Goal: Transaction & Acquisition: Purchase product/service

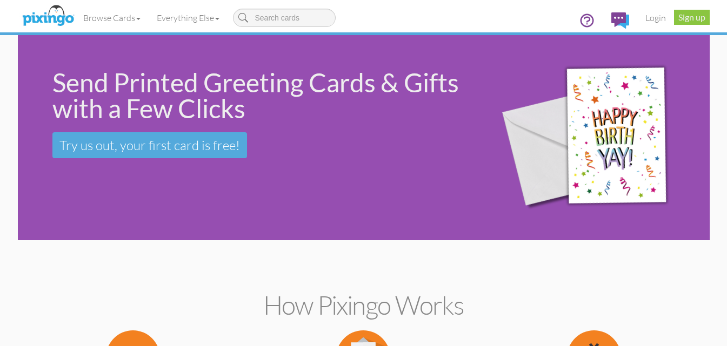
click at [186, 90] on div "Send Printed Greeting Cards & Gifts with a Few Clicks" at bounding box center [261, 96] width 418 height 52
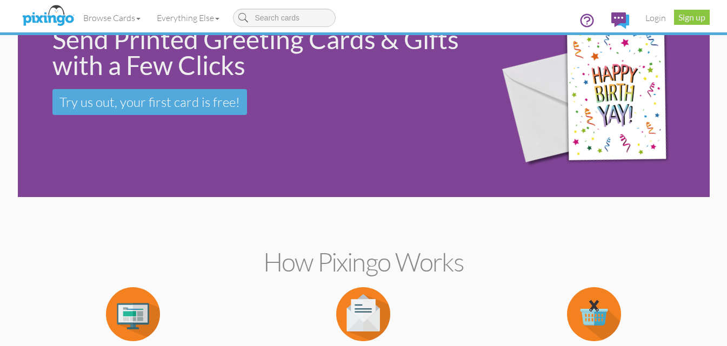
scroll to position [162, 0]
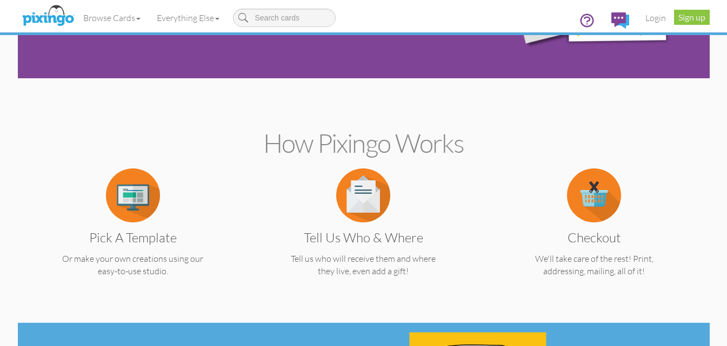
click at [290, 146] on h2 "How Pixingo works" at bounding box center [364, 143] width 654 height 29
click at [309, 149] on h2 "How Pixingo works" at bounding box center [364, 143] width 654 height 29
drag, startPoint x: 309, startPoint y: 149, endPoint x: 320, endPoint y: 149, distance: 11.3
click at [327, 149] on h2 "How Pixingo works" at bounding box center [364, 143] width 654 height 29
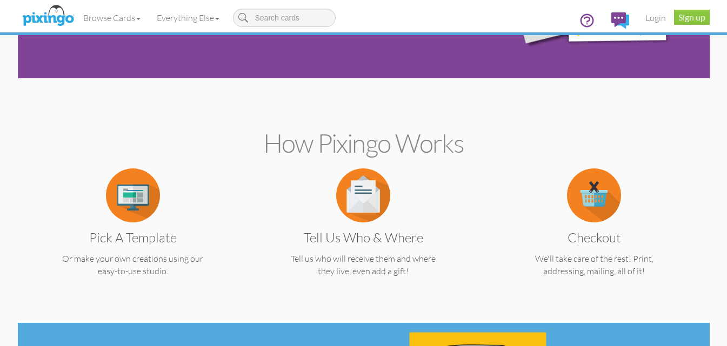
click at [282, 149] on h2 "How Pixingo works" at bounding box center [364, 143] width 654 height 29
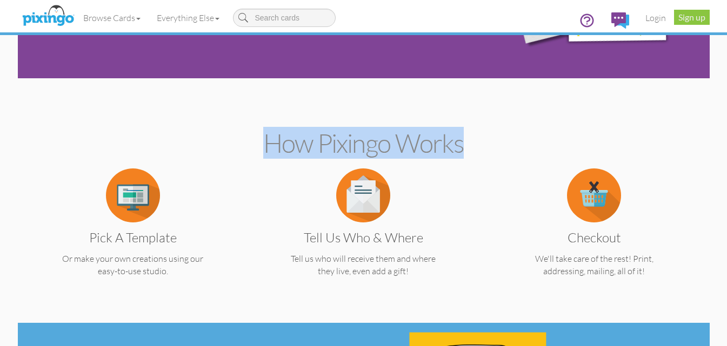
drag, startPoint x: 282, startPoint y: 149, endPoint x: 401, endPoint y: 158, distance: 119.7
click at [401, 158] on h2 "How Pixingo works" at bounding box center [364, 143] width 654 height 29
click at [393, 157] on h2 "How Pixingo works" at bounding box center [364, 143] width 654 height 29
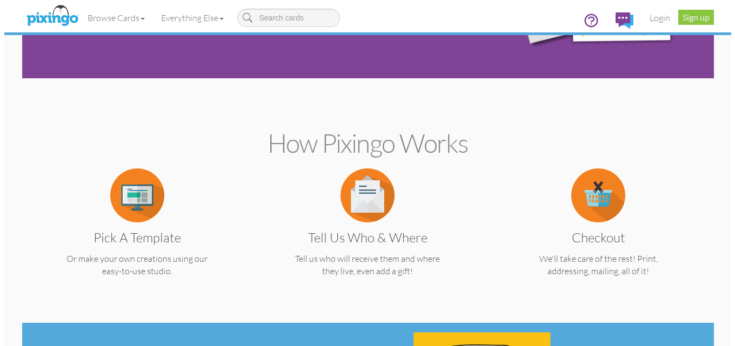
scroll to position [0, 0]
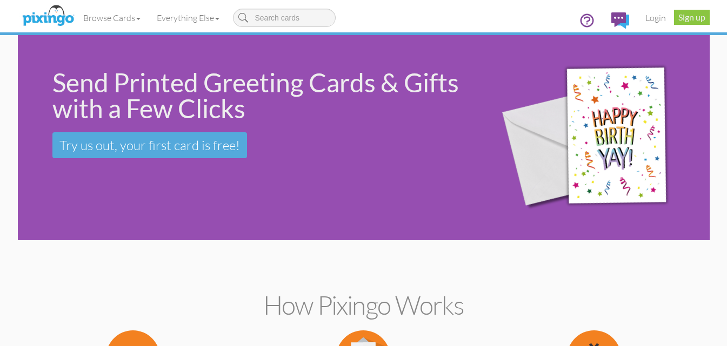
drag, startPoint x: 263, startPoint y: 113, endPoint x: 48, endPoint y: 83, distance: 217.1
click at [48, 83] on div "Send Printed Greeting Cards & Gifts with a Few Clicks Try us out, your first ca…" at bounding box center [248, 114] width 461 height 158
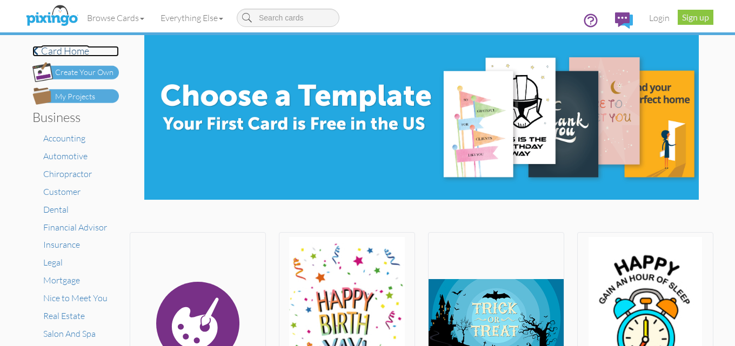
click at [36, 52] on h4 "Card home" at bounding box center [75, 51] width 86 height 11
click at [65, 51] on h4 "Card home" at bounding box center [75, 51] width 86 height 11
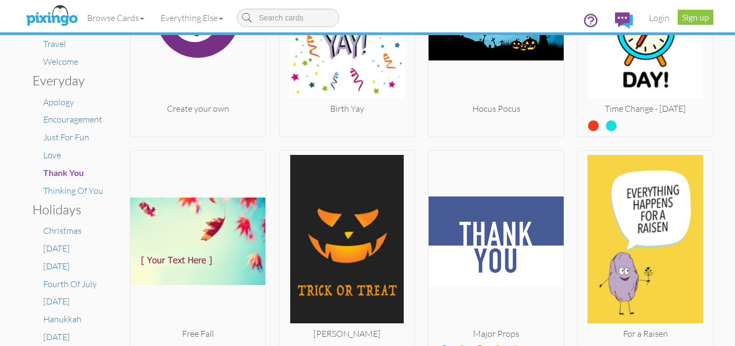
scroll to position [324, 0]
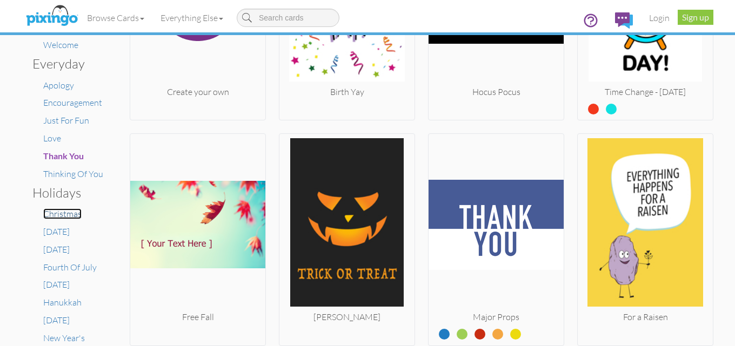
click at [60, 216] on span "Christmas" at bounding box center [62, 214] width 38 height 11
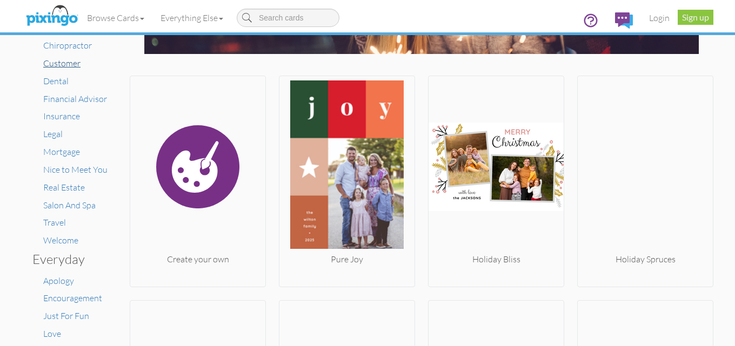
scroll to position [162, 0]
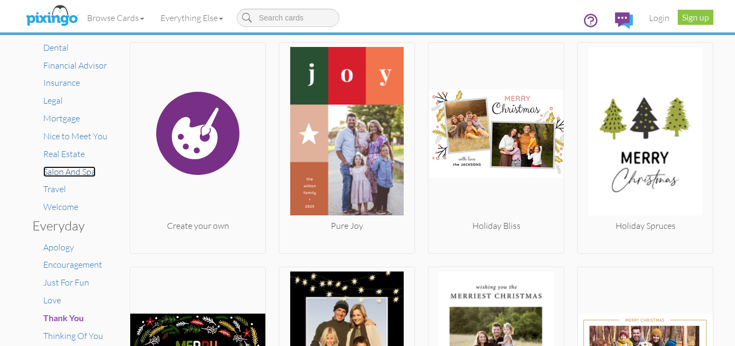
click at [77, 170] on span "Salon And Spa" at bounding box center [69, 171] width 52 height 11
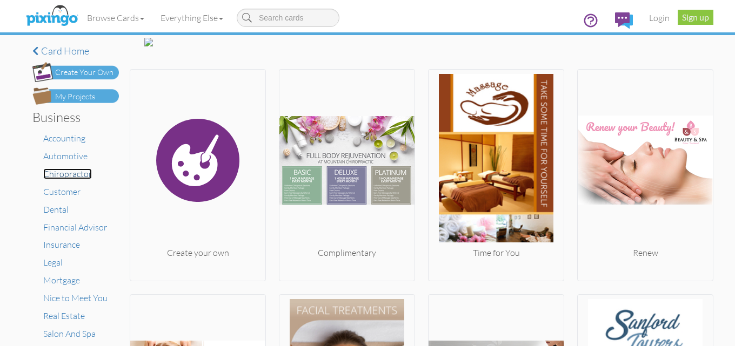
click at [80, 177] on span "Chiropractor" at bounding box center [67, 174] width 49 height 11
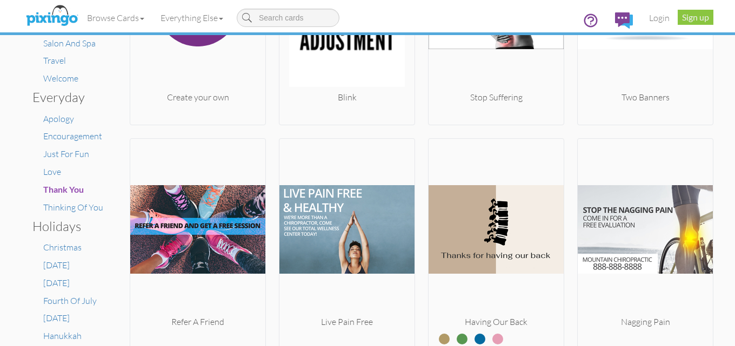
scroll to position [324, 0]
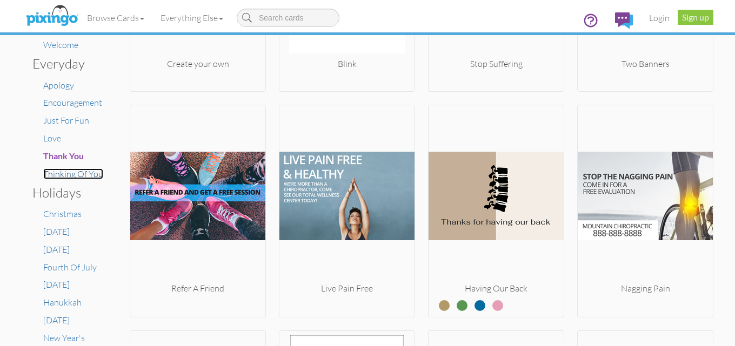
click at [83, 170] on span "Thinking Of You" at bounding box center [73, 174] width 60 height 11
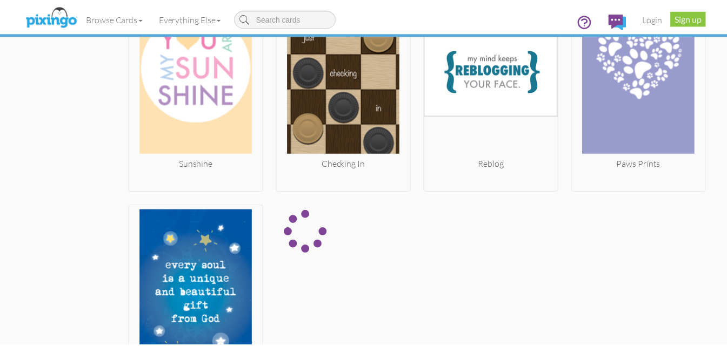
scroll to position [2873, 0]
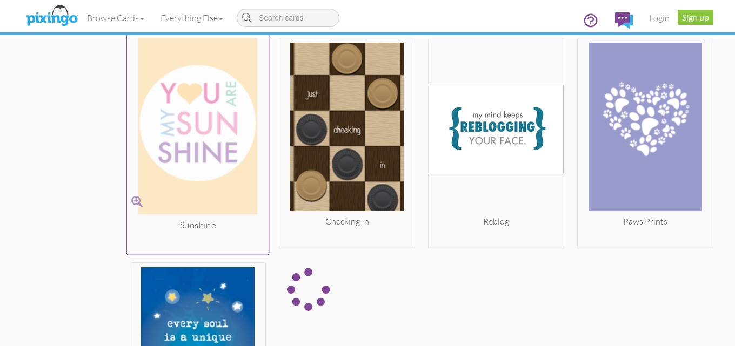
click at [236, 142] on img at bounding box center [198, 128] width 142 height 182
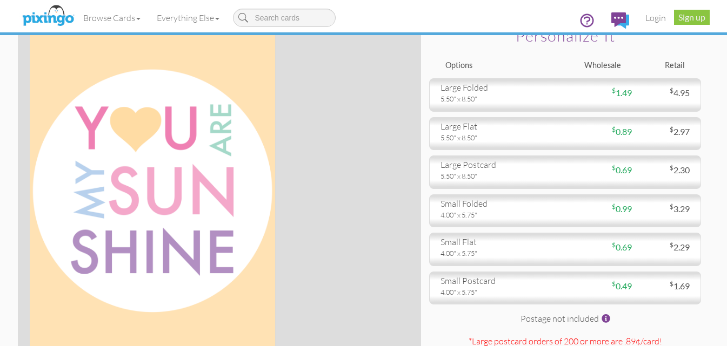
scroll to position [54, 0]
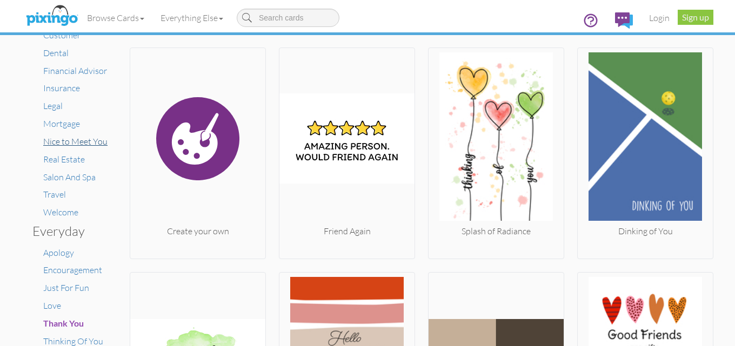
scroll to position [162, 0]
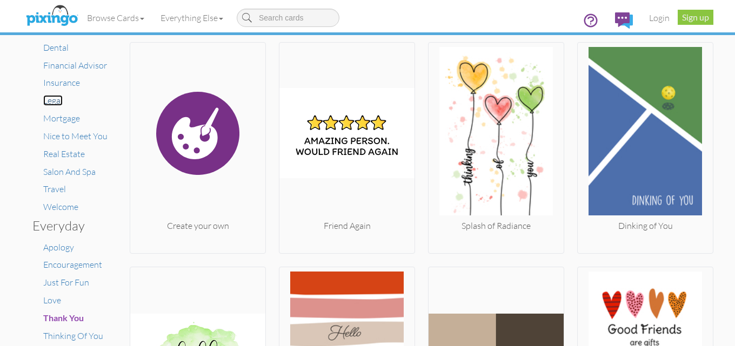
click at [51, 101] on span "Legal" at bounding box center [52, 100] width 19 height 11
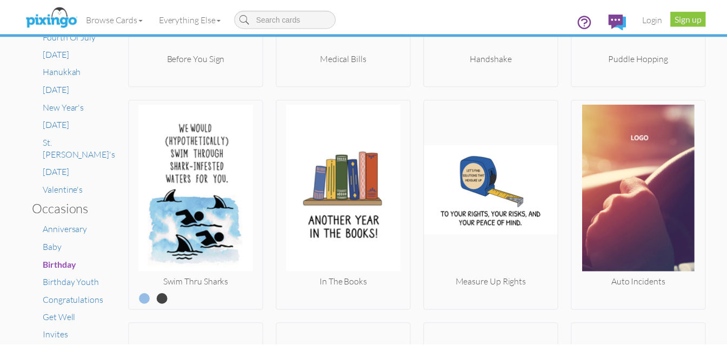
scroll to position [594, 0]
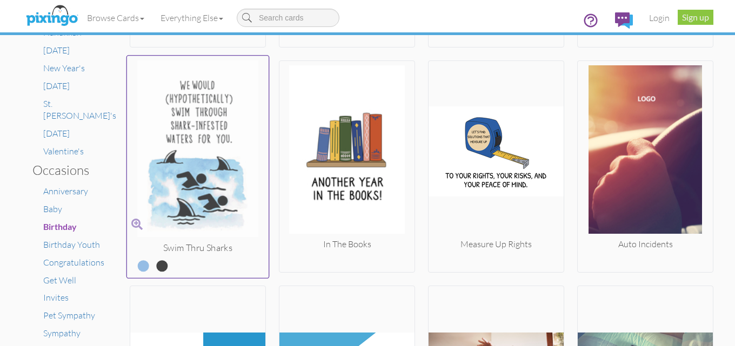
click at [213, 113] on img at bounding box center [198, 151] width 142 height 182
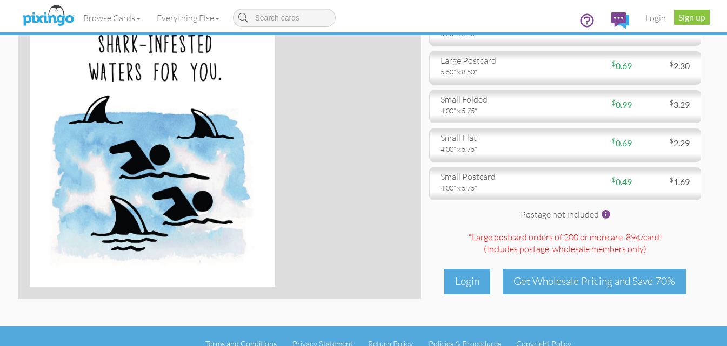
scroll to position [155, 0]
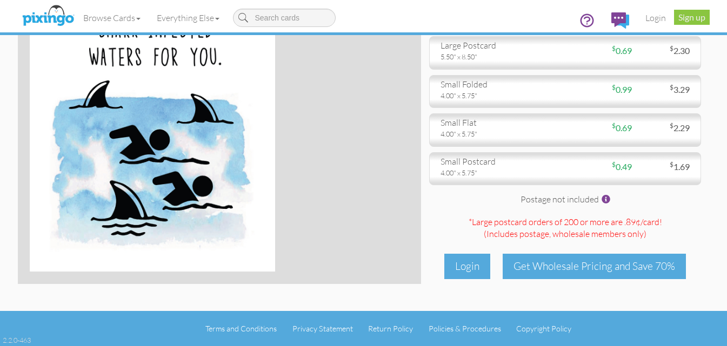
click at [219, 104] on img at bounding box center [152, 81] width 245 height 379
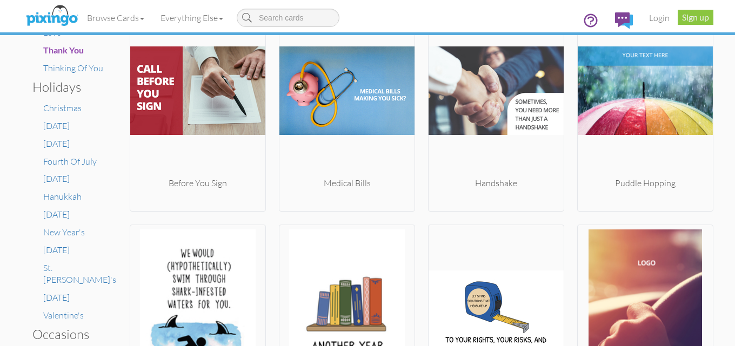
scroll to position [432, 0]
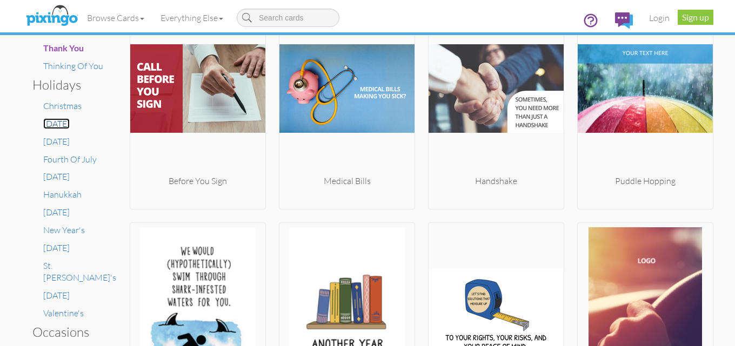
click at [57, 124] on span "[DATE]" at bounding box center [56, 123] width 26 height 11
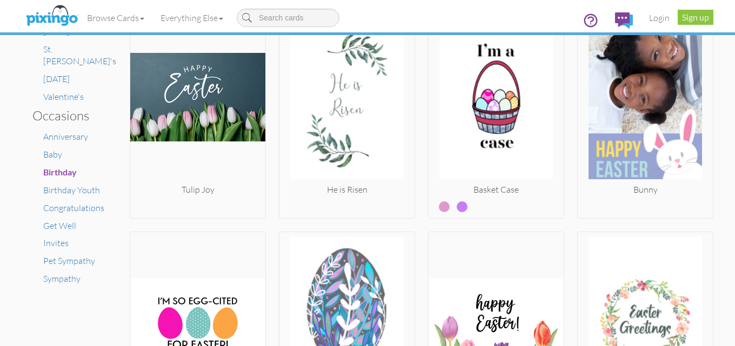
scroll to position [703, 0]
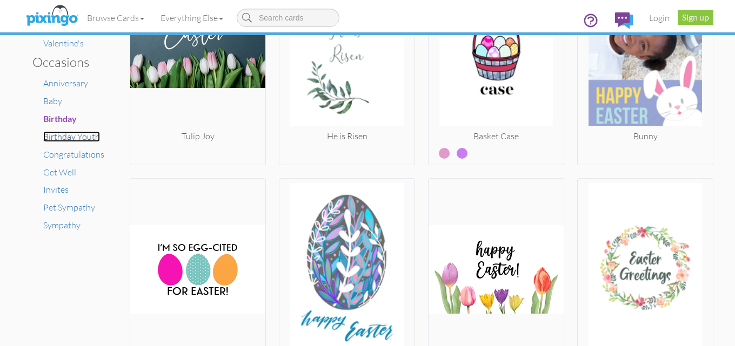
click at [59, 131] on span "Birthday Youth" at bounding box center [71, 136] width 57 height 11
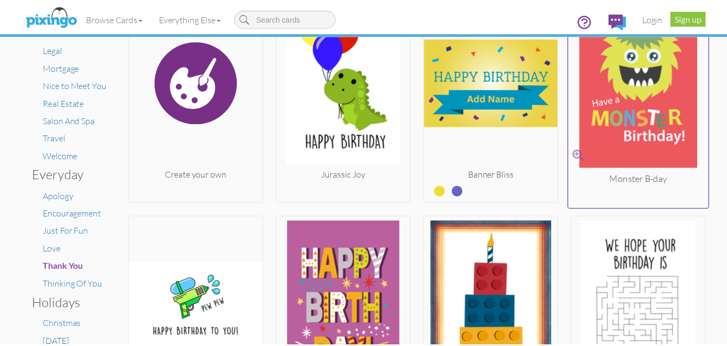
scroll to position [324, 0]
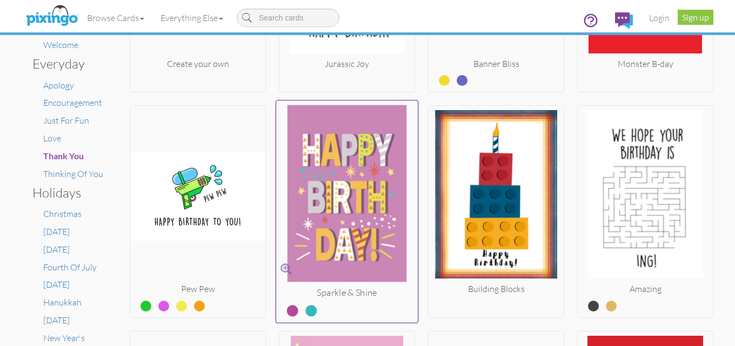
click at [389, 133] on img at bounding box center [347, 196] width 142 height 182
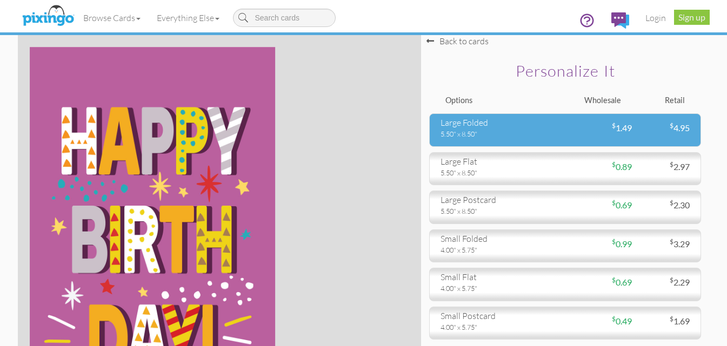
click at [492, 129] on div "large folded" at bounding box center [498, 123] width 117 height 12
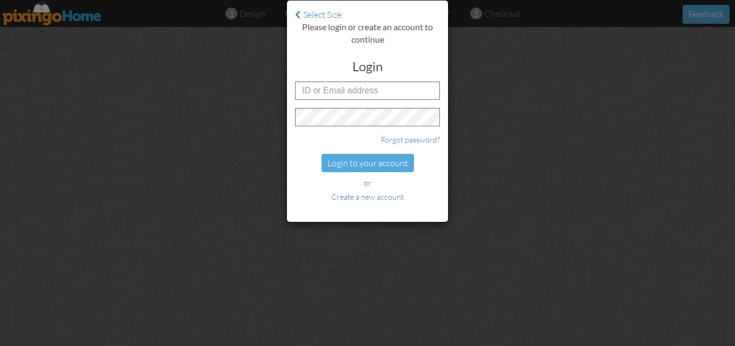
click at [477, 173] on div "Select Size Please login or create an account to continue Login Forgot password…" at bounding box center [367, 173] width 735 height 346
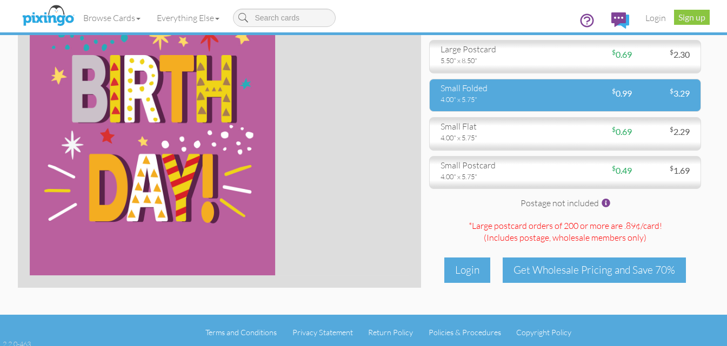
scroll to position [155, 0]
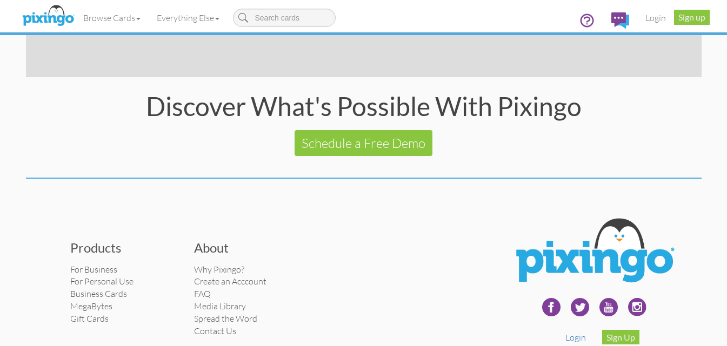
scroll to position [2194, 0]
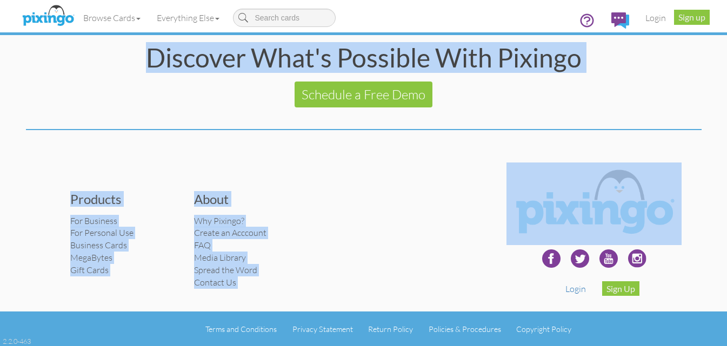
drag, startPoint x: 692, startPoint y: 177, endPoint x: 688, endPoint y: 157, distance: 20.9
click at [637, 125] on section at bounding box center [364, 130] width 676 height 12
